Goal: Transaction & Acquisition: Purchase product/service

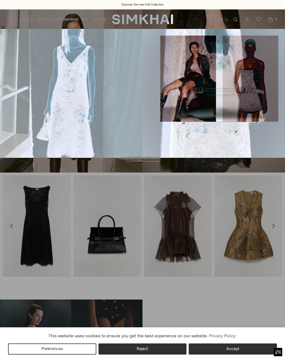
click at [13, 129] on link "Skirts" at bounding box center [12, 131] width 11 height 4
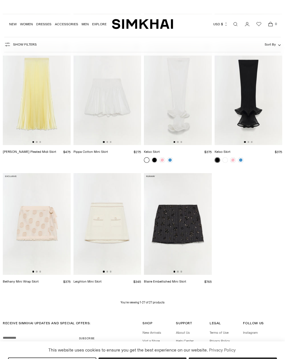
scroll to position [620, 0]
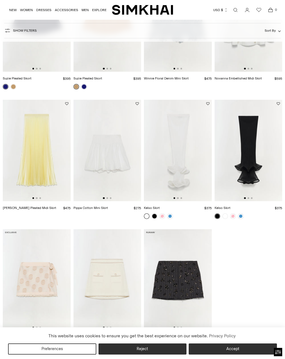
click at [107, 148] on img at bounding box center [107, 150] width 68 height 101
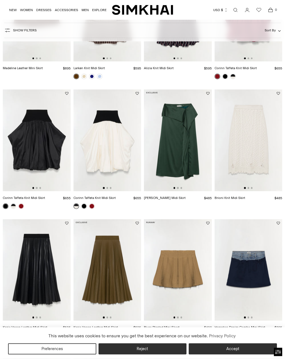
scroll to position [242, 0]
click at [104, 122] on img at bounding box center [107, 140] width 68 height 101
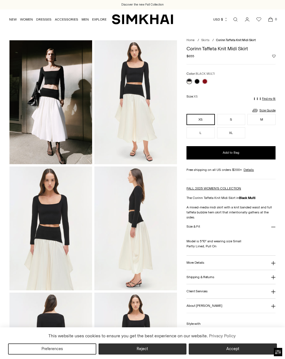
click at [226, 116] on button "S" at bounding box center [231, 119] width 28 height 11
click at [195, 81] on link at bounding box center [197, 82] width 6 height 6
